Goal: Navigation & Orientation: Find specific page/section

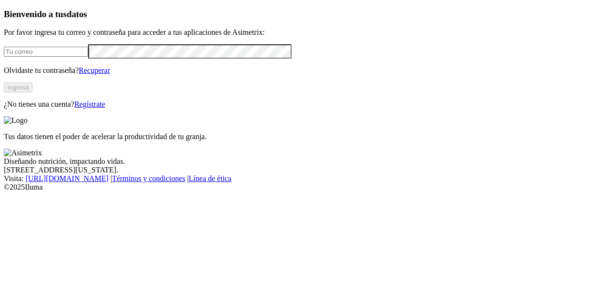
click at [88, 57] on input "email" at bounding box center [46, 52] width 84 height 10
type input "[PERSON_NAME][EMAIL_ADDRESS][DOMAIN_NAME]"
click at [32, 92] on button "Ingresa" at bounding box center [18, 87] width 29 height 10
